Goal: Transaction & Acquisition: Purchase product/service

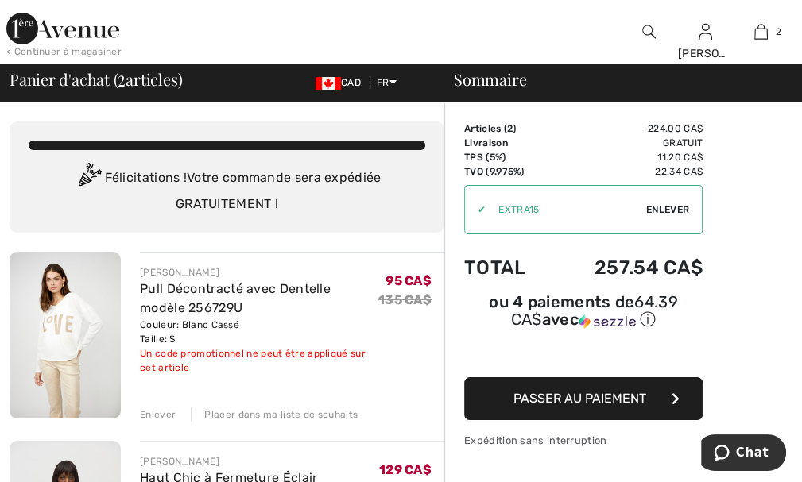
click at [155, 416] on div "Enlever" at bounding box center [158, 415] width 36 height 14
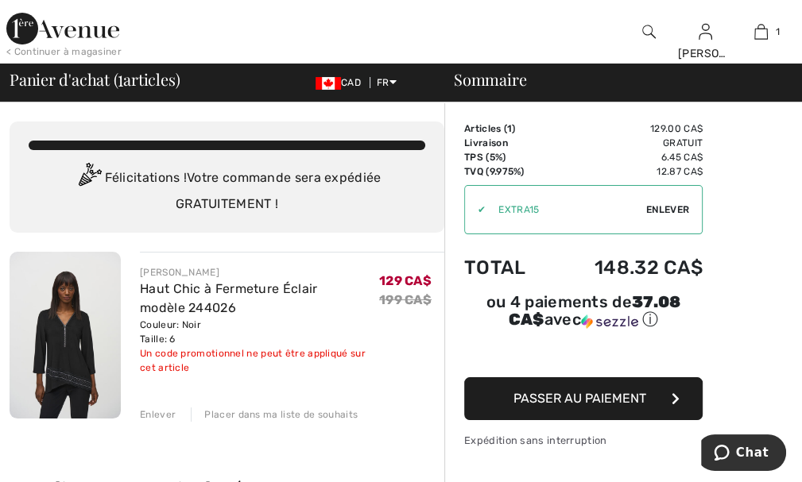
click at [65, 339] on img at bounding box center [65, 335] width 111 height 167
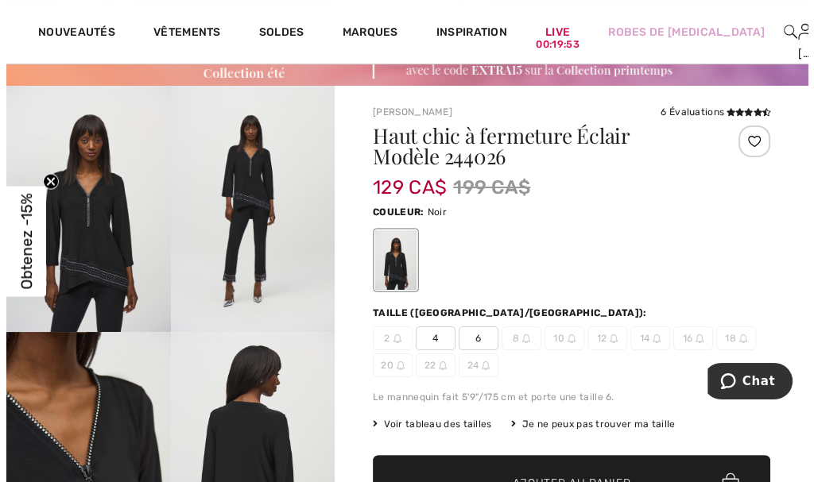
scroll to position [48, 0]
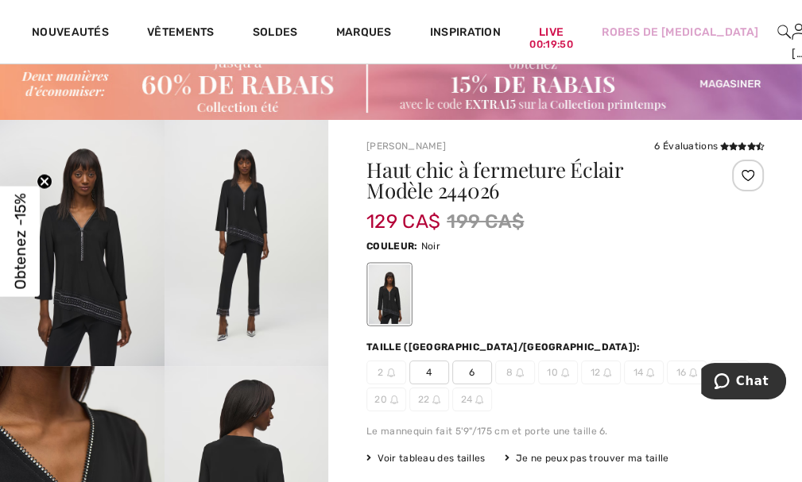
click at [90, 279] on img at bounding box center [82, 243] width 164 height 246
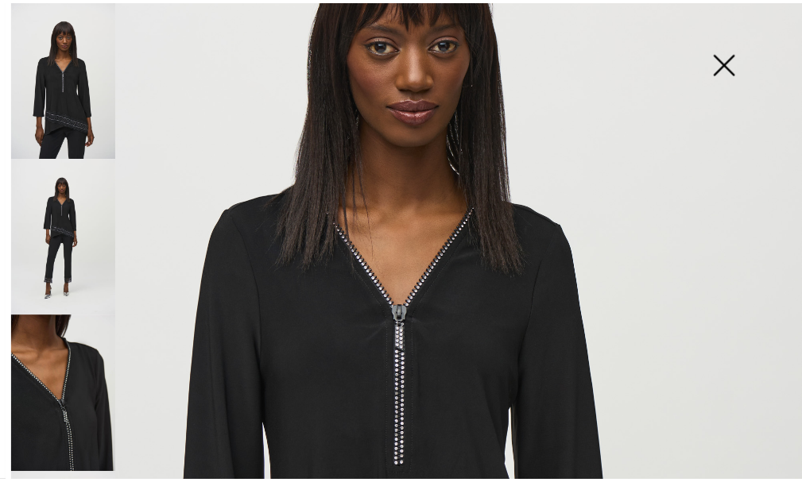
scroll to position [0, 0]
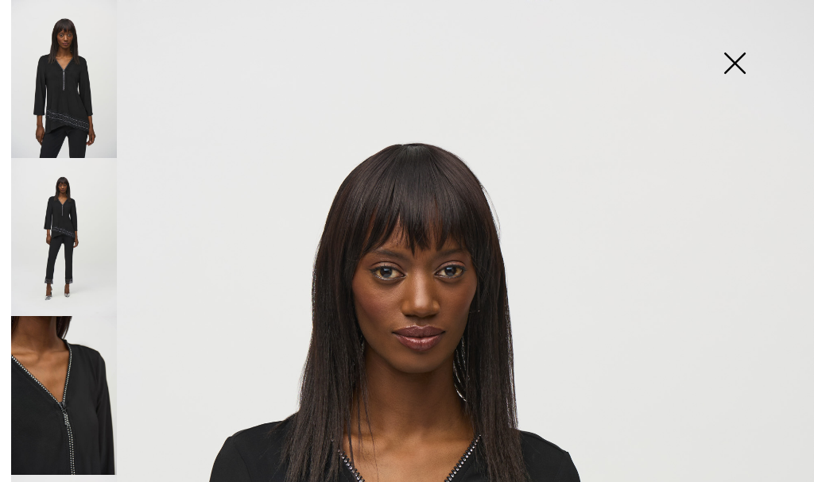
click at [733, 62] on img at bounding box center [733, 65] width 79 height 82
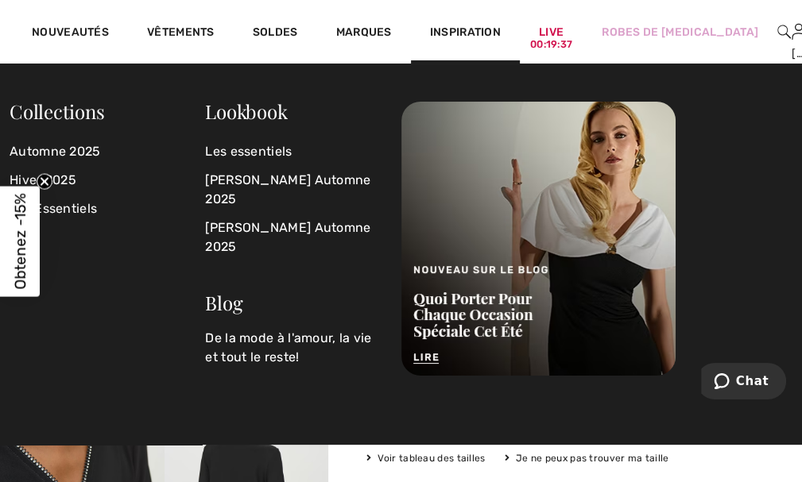
click at [801, 33] on img at bounding box center [813, 31] width 14 height 19
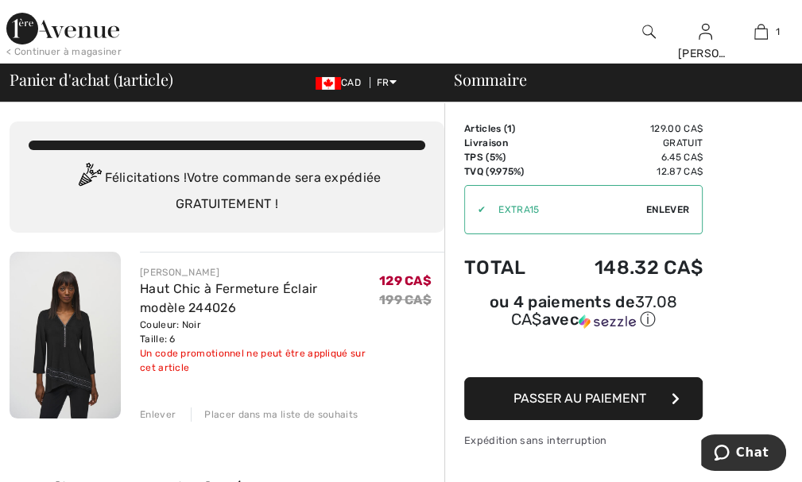
click at [146, 412] on div "Enlever" at bounding box center [158, 415] width 36 height 14
